Goal: Information Seeking & Learning: Learn about a topic

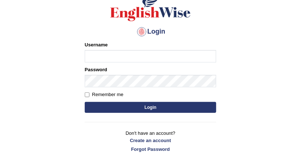
type input "DishaEw"
click at [131, 111] on button "Login" at bounding box center [150, 107] width 131 height 11
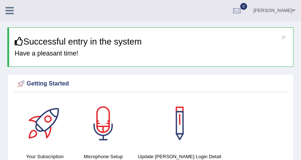
click at [193, 78] on div "Getting Started Your Subscription Microphone Setup Update Pearson Login Detail ×" at bounding box center [150, 161] width 286 height 174
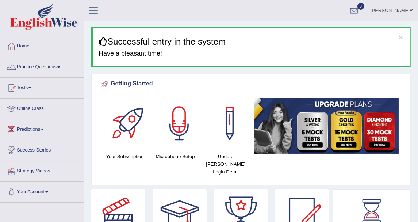
drag, startPoint x: 305, startPoint y: 26, endPoint x: 218, endPoint y: 22, distance: 86.6
click at [228, 29] on div "× Successful entry in the system Have a pleasant time!" at bounding box center [250, 46] width 319 height 39
click at [45, 69] on link "Practice Questions" at bounding box center [41, 66] width 83 height 18
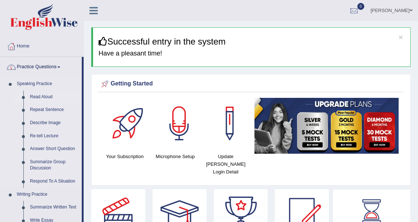
click at [43, 96] on link "Read Aloud" at bounding box center [54, 96] width 55 height 13
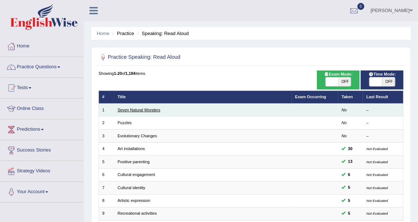
click at [135, 109] on link "Seven Natural Wonders" at bounding box center [138, 110] width 43 height 4
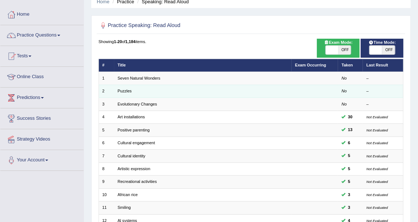
scroll to position [41, 0]
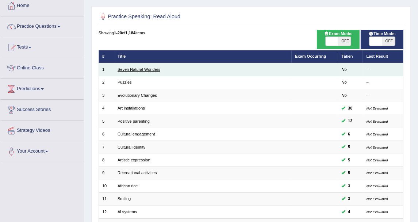
click at [124, 69] on link "Seven Natural Wonders" at bounding box center [138, 69] width 43 height 4
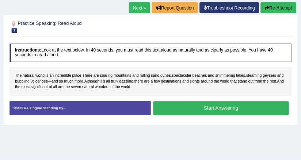
scroll to position [81, 0]
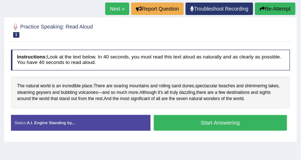
click at [182, 124] on button "Start Answering" at bounding box center [220, 123] width 133 height 16
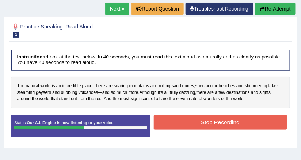
click at [185, 120] on button "Stop Recording" at bounding box center [220, 122] width 133 height 14
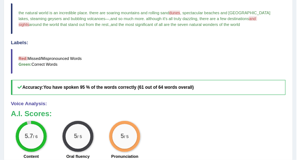
scroll to position [88, 0]
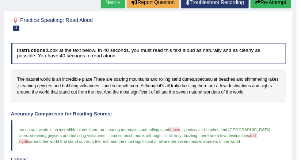
click at [273, 3] on button "Re-Attempt" at bounding box center [270, 2] width 41 height 12
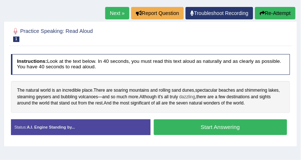
scroll to position [108, 0]
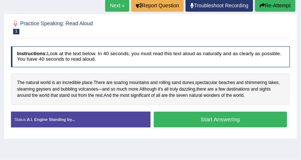
click at [188, 117] on button "Start Answering" at bounding box center [220, 120] width 133 height 16
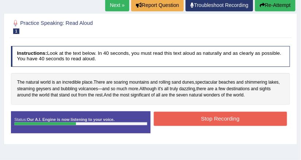
click at [226, 115] on button "Stop Recording" at bounding box center [220, 119] width 133 height 14
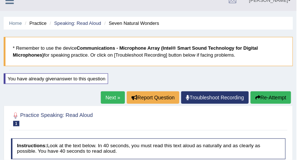
scroll to position [0, 0]
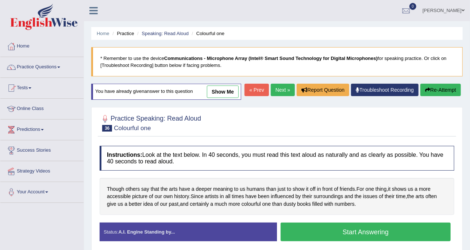
drag, startPoint x: 280, startPoint y: 0, endPoint x: 242, endPoint y: 25, distance: 45.6
click at [241, 23] on div "Home Practice Speaking: Read Aloud Colourful one * Remember to use the device C…" at bounding box center [277, 182] width 386 height 365
click at [50, 61] on link "Practice Questions" at bounding box center [41, 66] width 83 height 18
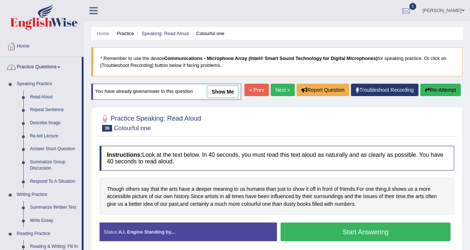
click at [68, 58] on link "Practice Questions" at bounding box center [40, 66] width 81 height 18
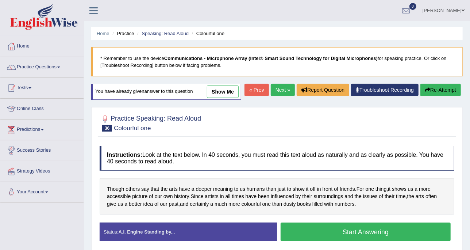
click at [32, 62] on link "Practice Questions" at bounding box center [41, 66] width 83 height 18
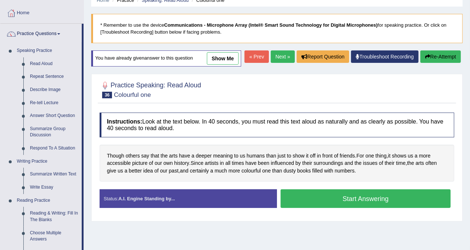
scroll to position [46, 0]
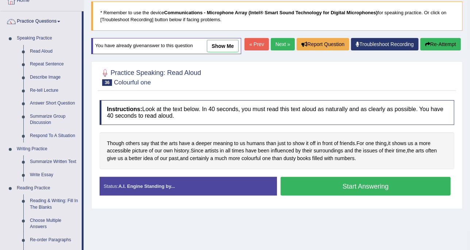
click at [228, 47] on link "show me" at bounding box center [223, 46] width 32 height 12
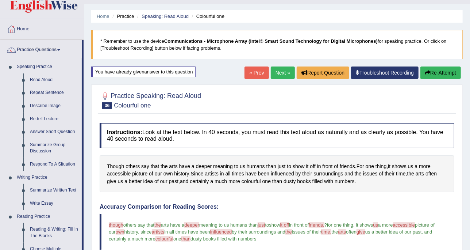
scroll to position [0, 0]
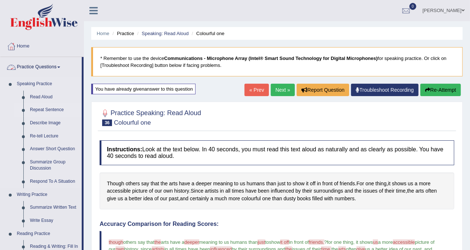
click at [46, 109] on link "Repeat Sentence" at bounding box center [54, 109] width 55 height 13
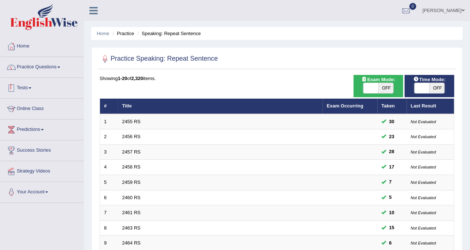
click at [66, 74] on link "Practice Questions" at bounding box center [41, 66] width 83 height 18
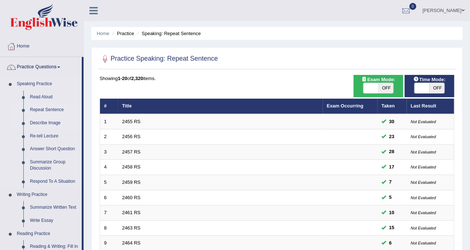
click at [42, 122] on link "Describe Image" at bounding box center [54, 122] width 55 height 13
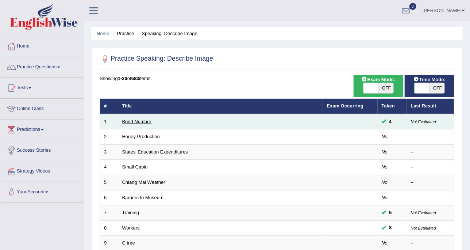
click at [148, 119] on link "Bond Number" at bounding box center [136, 121] width 29 height 5
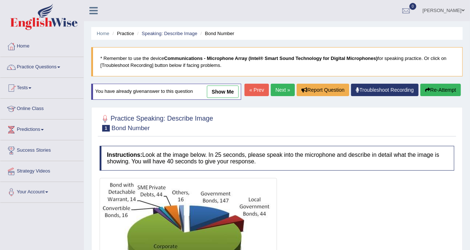
click at [223, 89] on link "show me" at bounding box center [223, 91] width 32 height 12
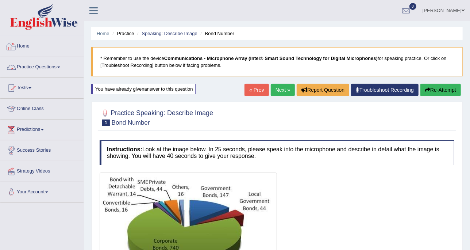
click at [18, 62] on link "Practice Questions" at bounding box center [41, 66] width 83 height 18
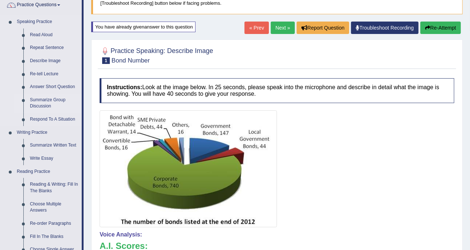
scroll to position [46, 0]
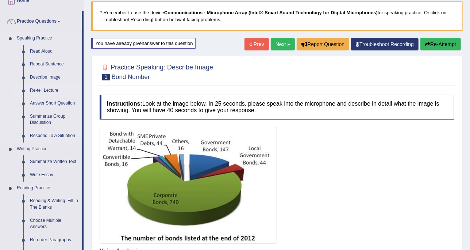
click at [51, 91] on link "Re-tell Lecture" at bounding box center [54, 90] width 55 height 13
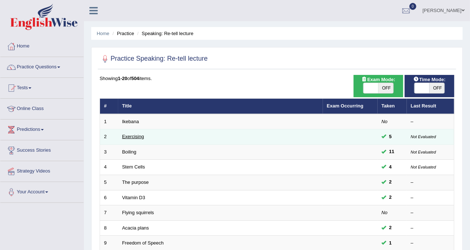
click at [138, 136] on link "Exercising" at bounding box center [133, 136] width 22 height 5
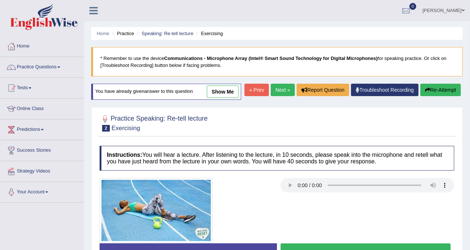
click at [213, 91] on link "show me" at bounding box center [223, 91] width 32 height 12
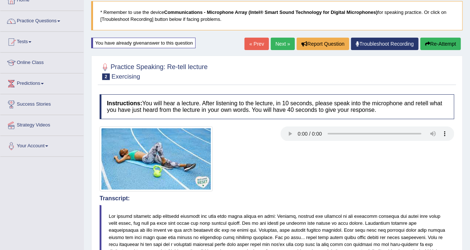
scroll to position [46, 0]
click at [30, 24] on link "Practice Questions" at bounding box center [41, 20] width 83 height 18
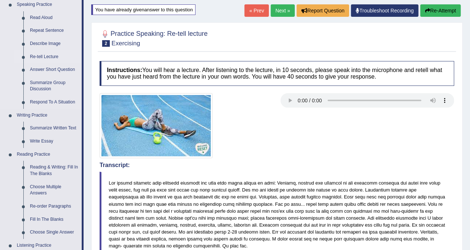
scroll to position [91, 0]
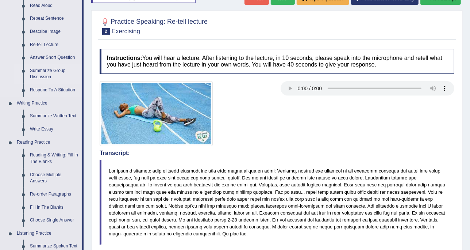
click at [55, 73] on link "Summarize Group Discussion" at bounding box center [54, 73] width 55 height 19
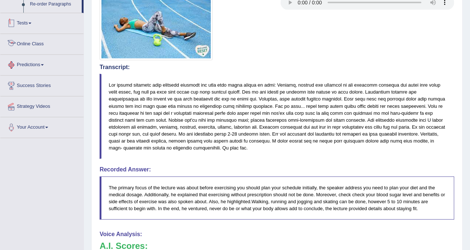
scroll to position [356, 0]
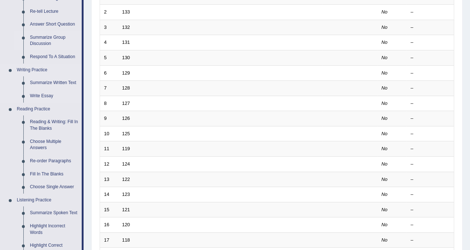
scroll to position [137, 0]
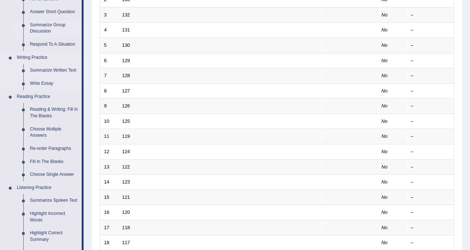
click at [41, 72] on link "Summarize Written Text" at bounding box center [54, 70] width 55 height 13
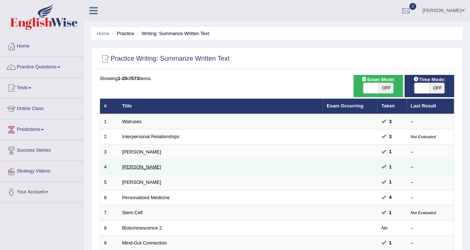
click at [140, 166] on link "[PERSON_NAME]" at bounding box center [141, 166] width 39 height 5
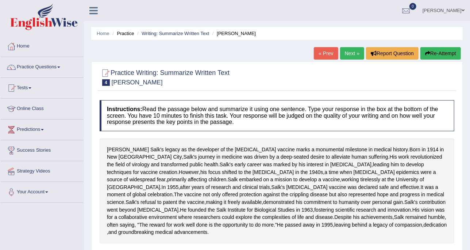
click at [346, 48] on link "Next »" at bounding box center [352, 53] width 24 height 12
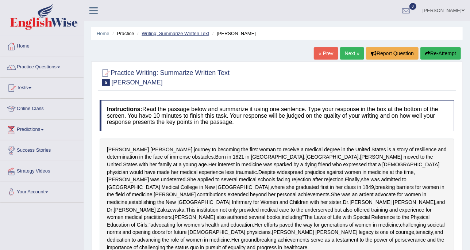
click at [205, 32] on link "Writing: Summarize Written Text" at bounding box center [176, 33] width 68 height 5
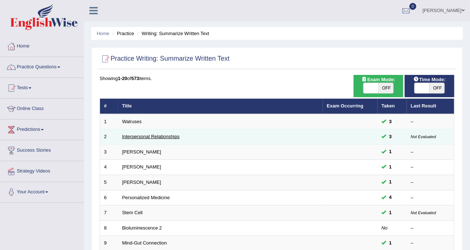
click at [140, 136] on link "Interpersonal Relationships" at bounding box center [151, 136] width 58 height 5
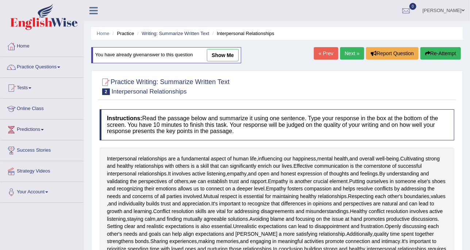
click at [214, 57] on link "show me" at bounding box center [223, 55] width 32 height 12
type textarea "Effective communication involves active listening, empathy, and open and honest…"
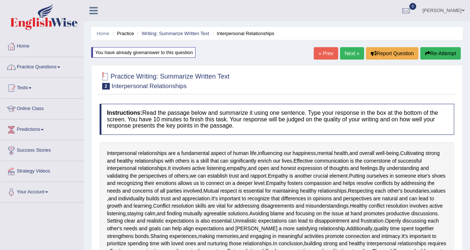
click at [48, 72] on link "Practice Questions" at bounding box center [41, 66] width 83 height 18
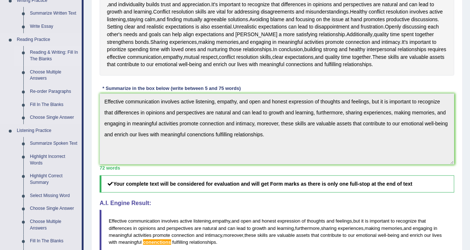
scroll to position [182, 0]
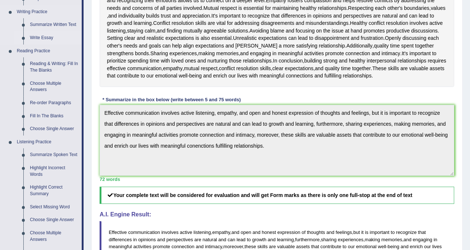
click at [49, 35] on link "Write Essay" at bounding box center [54, 37] width 55 height 13
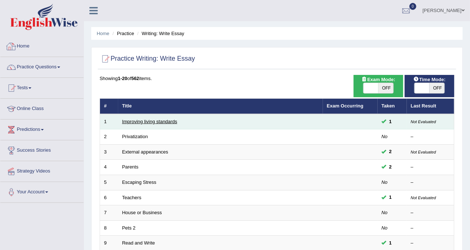
click at [163, 119] on link "Improving living standards" at bounding box center [149, 121] width 55 height 5
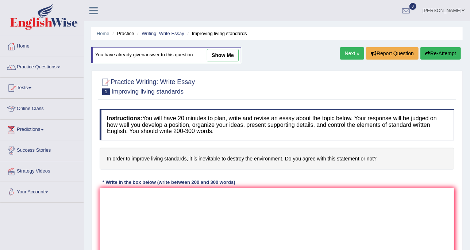
click at [219, 47] on div "You have already given answer to this question show me" at bounding box center [166, 55] width 150 height 16
click at [220, 53] on link "show me" at bounding box center [223, 55] width 32 height 12
type textarea "One of the most important trends of today's world is the increase in the living…"
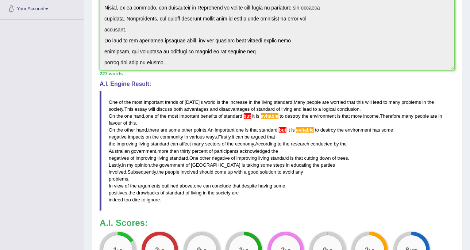
scroll to position [182, 0]
drag, startPoint x: 251, startPoint y: 73, endPoint x: 265, endPoint y: 75, distance: 14.3
click at [265, 75] on div "227 words" at bounding box center [277, 73] width 355 height 7
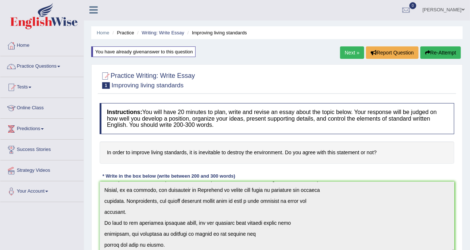
scroll to position [0, 0]
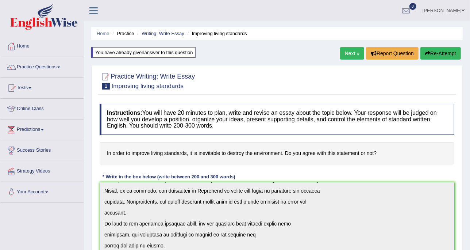
click at [65, 74] on link "Practice Questions" at bounding box center [41, 66] width 83 height 18
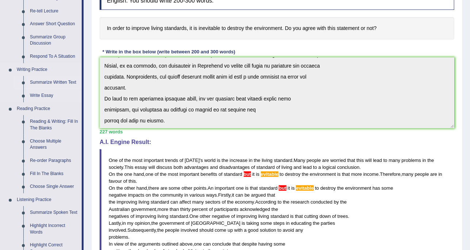
scroll to position [182, 0]
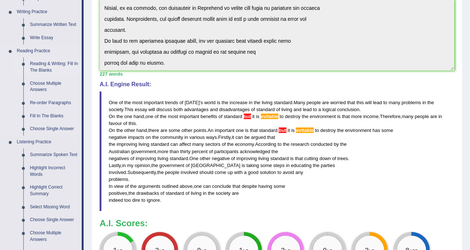
click at [63, 70] on link "Reading & Writing: Fill In The Blanks" at bounding box center [54, 66] width 55 height 19
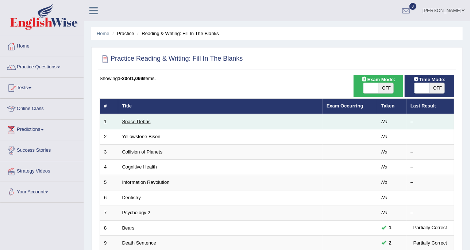
click at [137, 120] on link "Space Debris" at bounding box center [136, 121] width 28 height 5
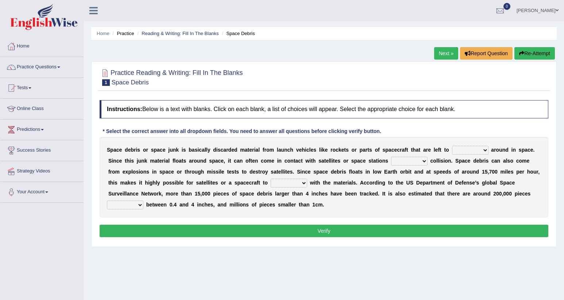
drag, startPoint x: 437, startPoint y: 0, endPoint x: 237, endPoint y: 40, distance: 203.9
click at [237, 40] on div "Home Practice Reading & Writing: Fill In The Blanks Space Debris Next » Report …" at bounding box center [324, 182] width 480 height 365
drag, startPoint x: 543, startPoint y: 0, endPoint x: 277, endPoint y: 36, distance: 268.4
click at [277, 36] on ul "Home Practice Reading & Writing: Fill In The Blanks Space Debris" at bounding box center [324, 33] width 466 height 13
click at [68, 64] on link "Practice Questions" at bounding box center [41, 66] width 83 height 18
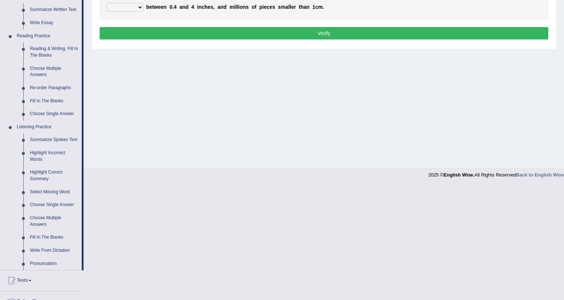
scroll to position [219, 0]
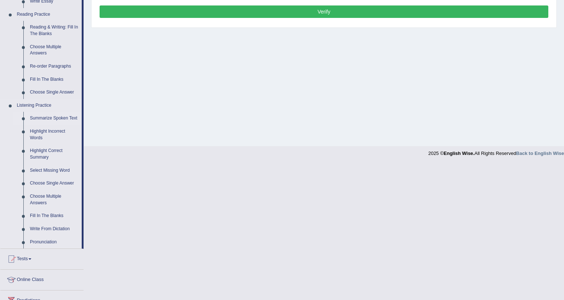
click at [49, 119] on link "Summarize Spoken Text" at bounding box center [54, 118] width 55 height 13
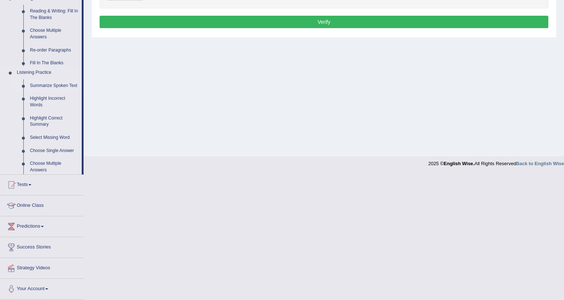
scroll to position [83, 0]
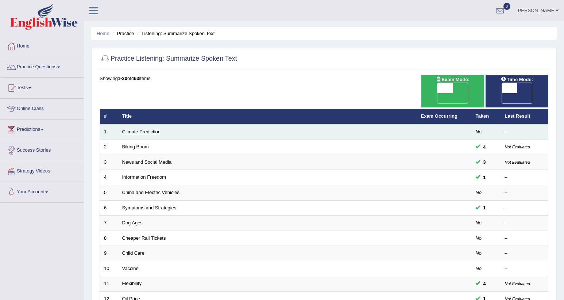
click at [156, 129] on link "Climate Prediction" at bounding box center [141, 131] width 39 height 5
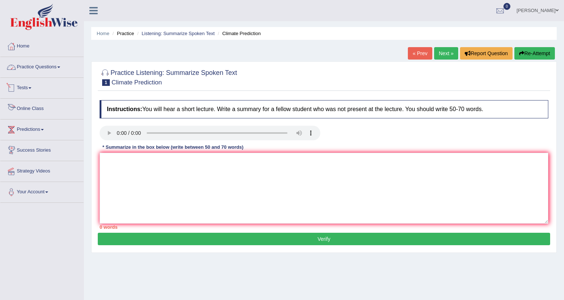
click at [38, 72] on link "Practice Questions" at bounding box center [41, 66] width 83 height 18
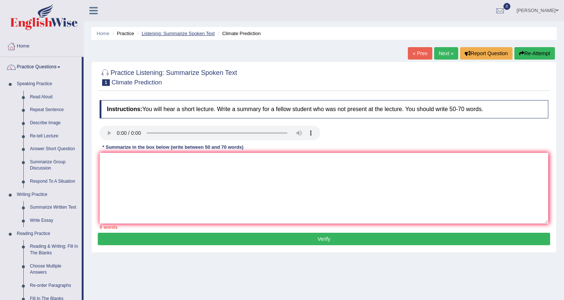
click at [193, 31] on link "Listening: Summarize Spoken Text" at bounding box center [178, 33] width 73 height 5
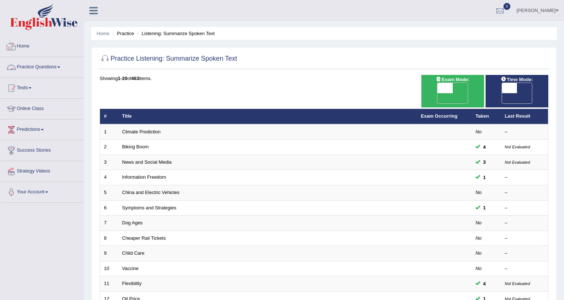
click at [40, 74] on link "Practice Questions" at bounding box center [41, 66] width 83 height 18
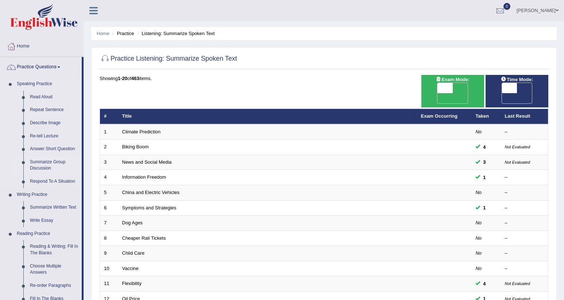
click at [51, 165] on link "Summarize Group Discussion" at bounding box center [54, 164] width 55 height 19
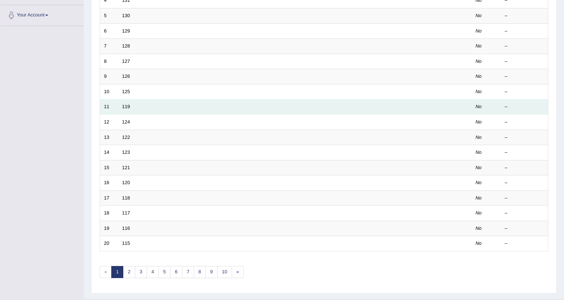
scroll to position [181, 0]
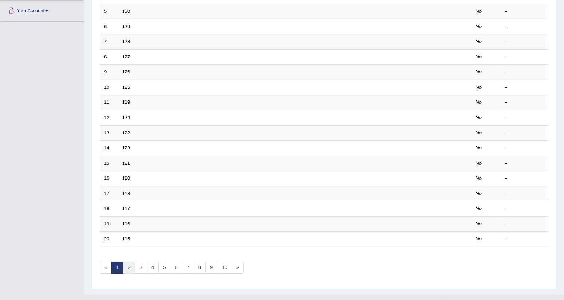
click at [127, 261] on link "2" at bounding box center [129, 267] width 12 height 12
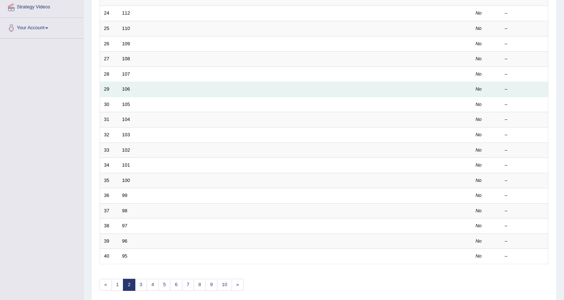
scroll to position [181, 0]
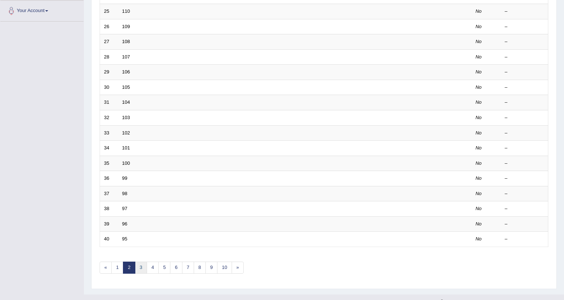
click at [144, 261] on link "3" at bounding box center [141, 267] width 12 height 12
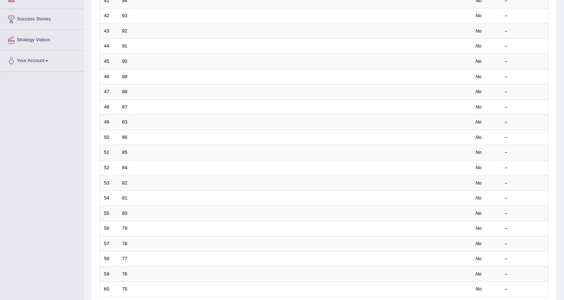
scroll to position [181, 0]
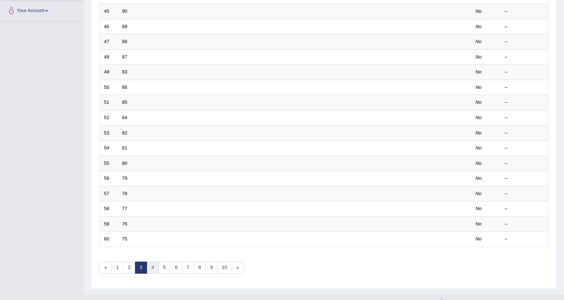
click at [150, 261] on link "4" at bounding box center [153, 267] width 12 height 12
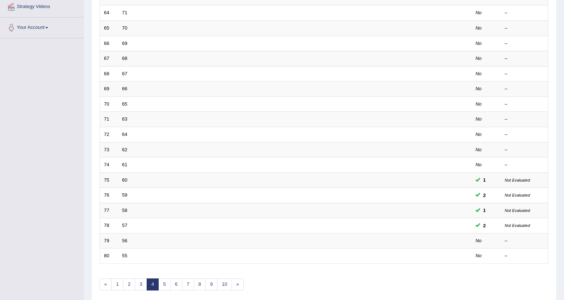
scroll to position [181, 0]
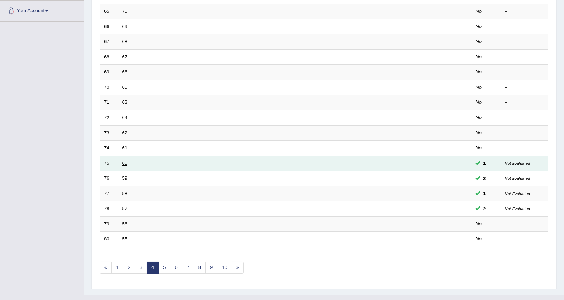
click at [125, 160] on link "60" at bounding box center [124, 162] width 5 height 5
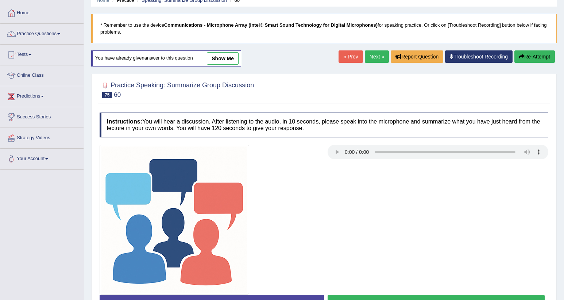
scroll to position [83, 0]
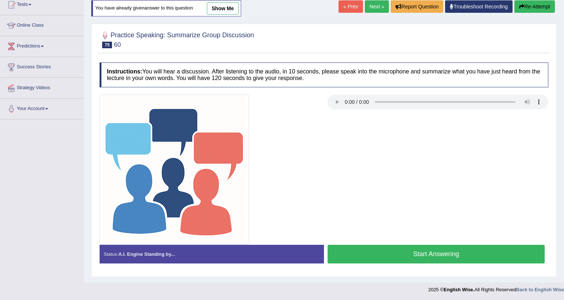
click at [365, 163] on div at bounding box center [324, 170] width 456 height 150
click at [386, 136] on div at bounding box center [324, 170] width 456 height 150
click at [339, 130] on div at bounding box center [324, 170] width 456 height 150
drag, startPoint x: 213, startPoint y: 5, endPoint x: 326, endPoint y: 215, distance: 238.2
click at [213, 5] on link "show me" at bounding box center [223, 8] width 32 height 12
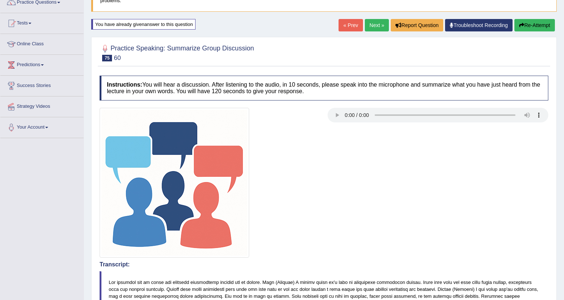
scroll to position [0, 0]
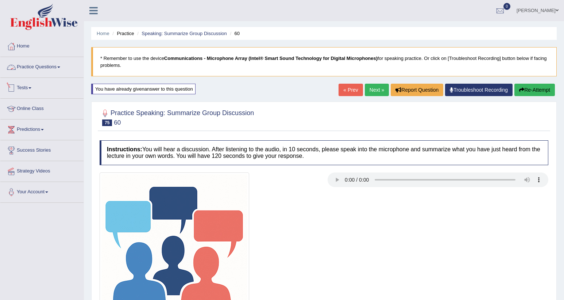
click at [31, 63] on link "Practice Questions" at bounding box center [41, 66] width 83 height 18
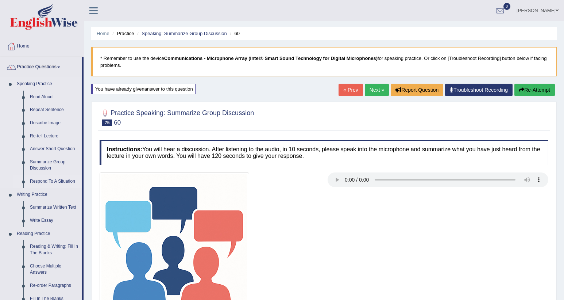
click at [70, 183] on link "Respond To A Situation" at bounding box center [54, 181] width 55 height 13
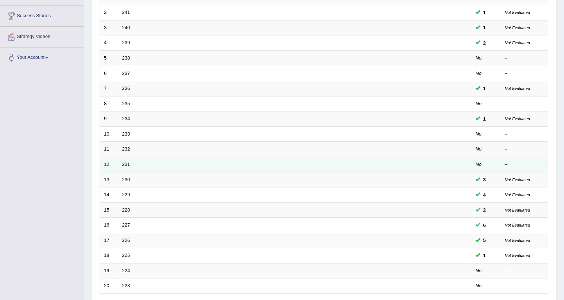
scroll to position [126, 0]
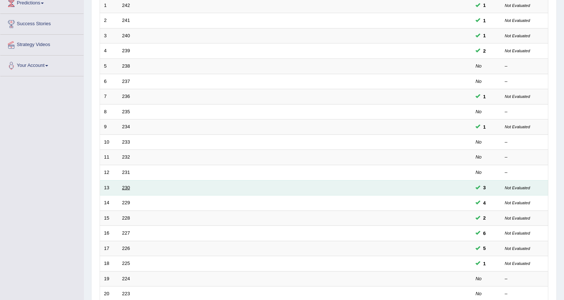
click at [123, 185] on link "230" at bounding box center [126, 187] width 8 height 5
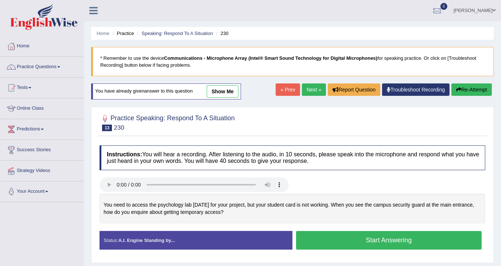
drag, startPoint x: 547, startPoint y: 1, endPoint x: 281, endPoint y: 126, distance: 293.5
click at [281, 126] on div at bounding box center [293, 122] width 386 height 22
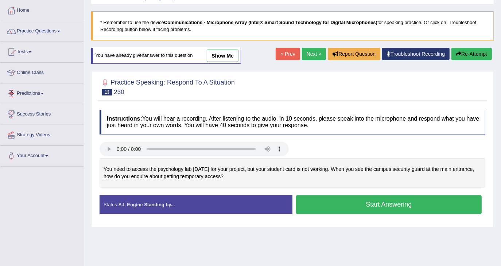
scroll to position [49, 0]
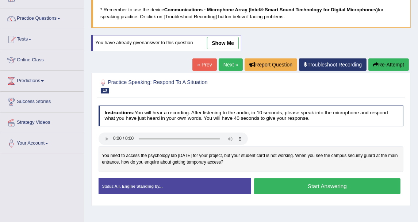
drag, startPoint x: 478, startPoint y: 0, endPoint x: 163, endPoint y: 96, distance: 329.2
click at [163, 96] on div "Practice Speaking: Respond To A Situation 13 230 Instructions: You will hear a …" at bounding box center [250, 139] width 319 height 133
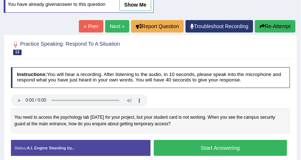
scroll to position [60, 0]
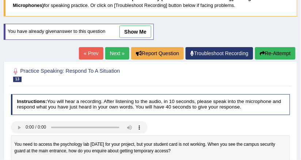
drag, startPoint x: 133, startPoint y: 34, endPoint x: 133, endPoint y: 96, distance: 62.0
click at [133, 34] on link "show me" at bounding box center [135, 32] width 32 height 12
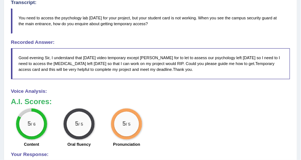
scroll to position [177, 0]
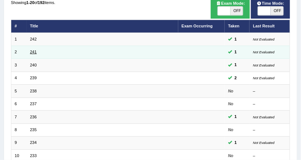
click at [35, 50] on link "241" at bounding box center [33, 52] width 7 height 4
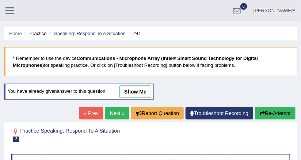
click at [132, 89] on link "show me" at bounding box center [135, 91] width 32 height 12
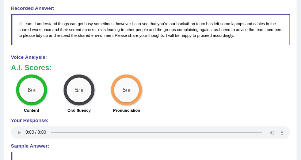
scroll to position [263, 0]
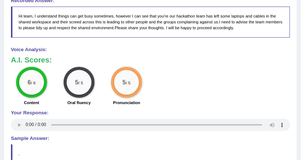
drag, startPoint x: 239, startPoint y: 61, endPoint x: 235, endPoint y: 59, distance: 4.2
click at [239, 61] on h3 "A.I. Scores:" at bounding box center [150, 60] width 279 height 8
